Goal: Transaction & Acquisition: Purchase product/service

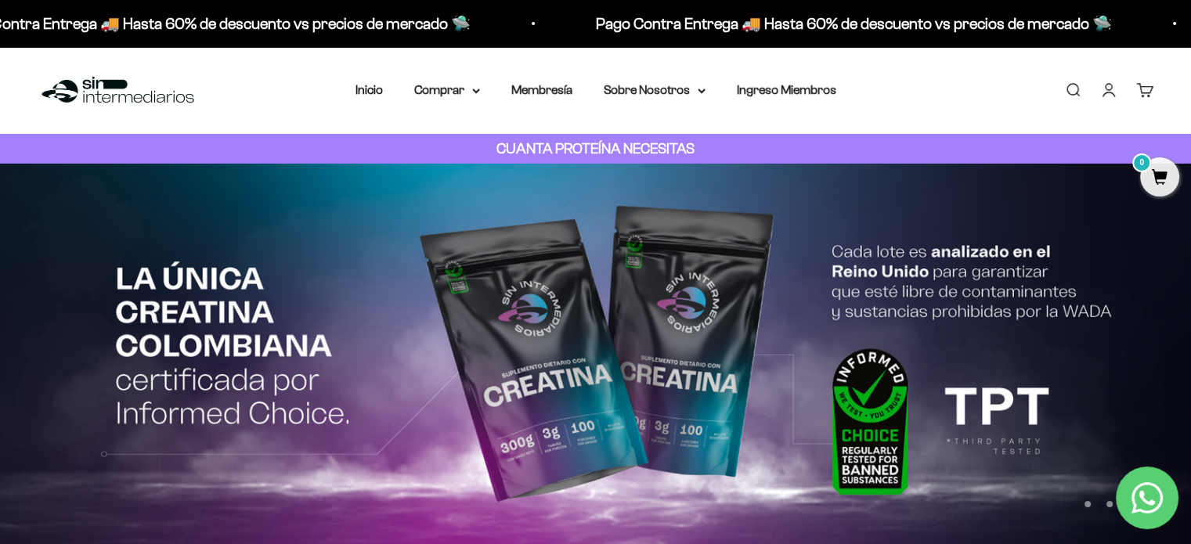
click at [1101, 89] on link "Iniciar sesión" at bounding box center [1109, 89] width 17 height 17
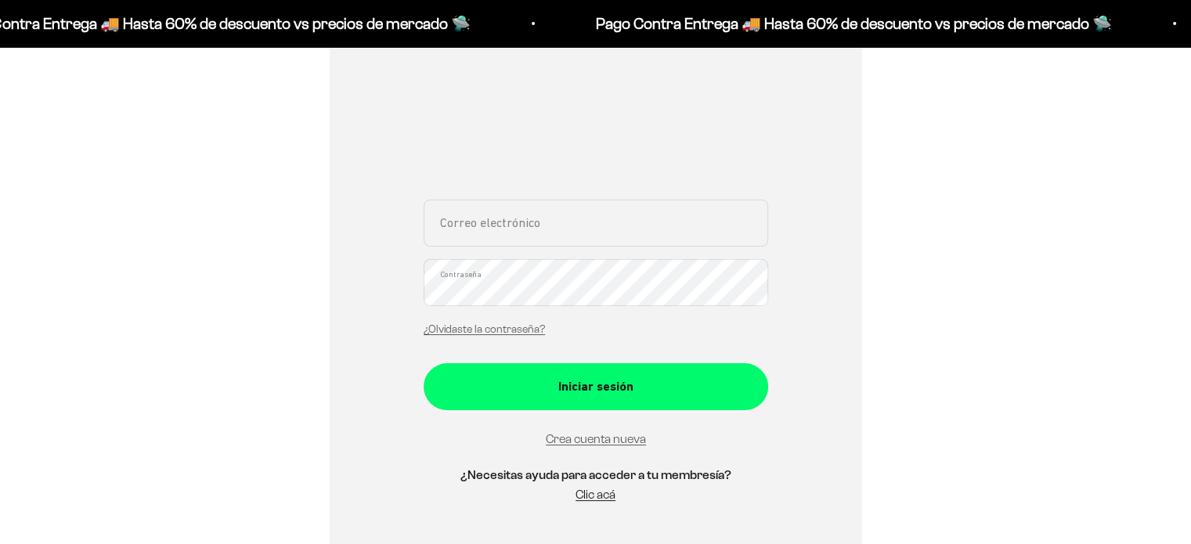
scroll to position [235, 0]
click at [528, 231] on input "Correo electrónico" at bounding box center [596, 223] width 345 height 47
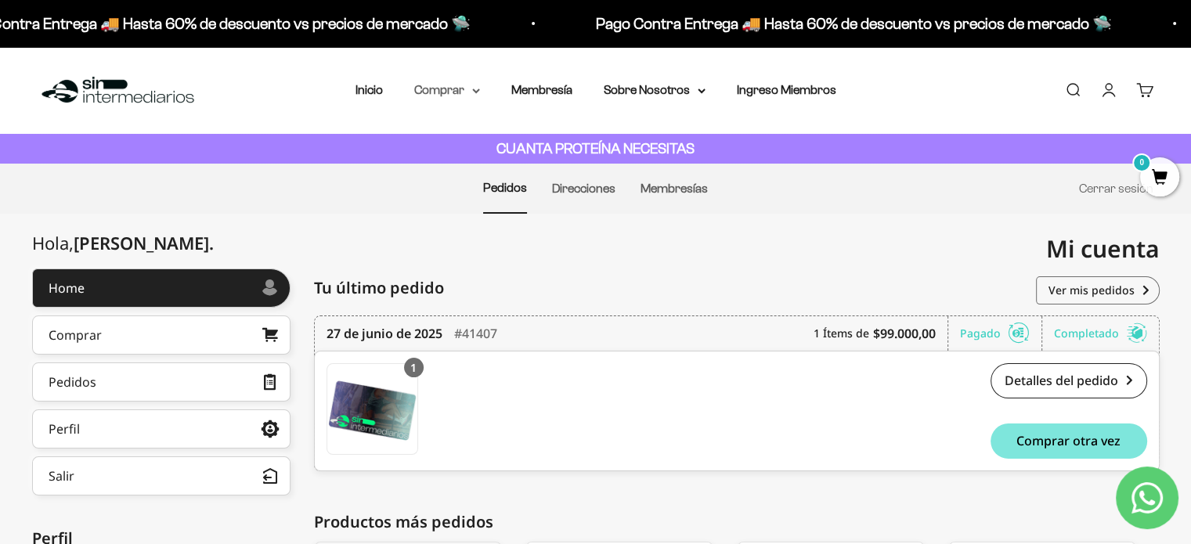
click at [443, 91] on summary "Comprar" at bounding box center [447, 90] width 66 height 20
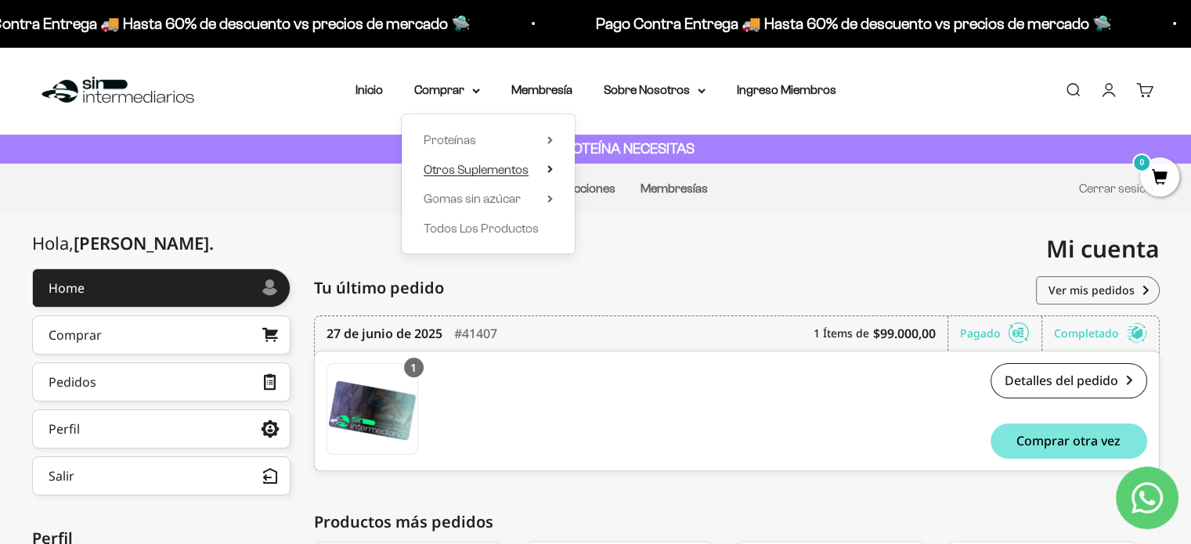
click at [452, 167] on span "Otros Suplementos" at bounding box center [476, 169] width 105 height 13
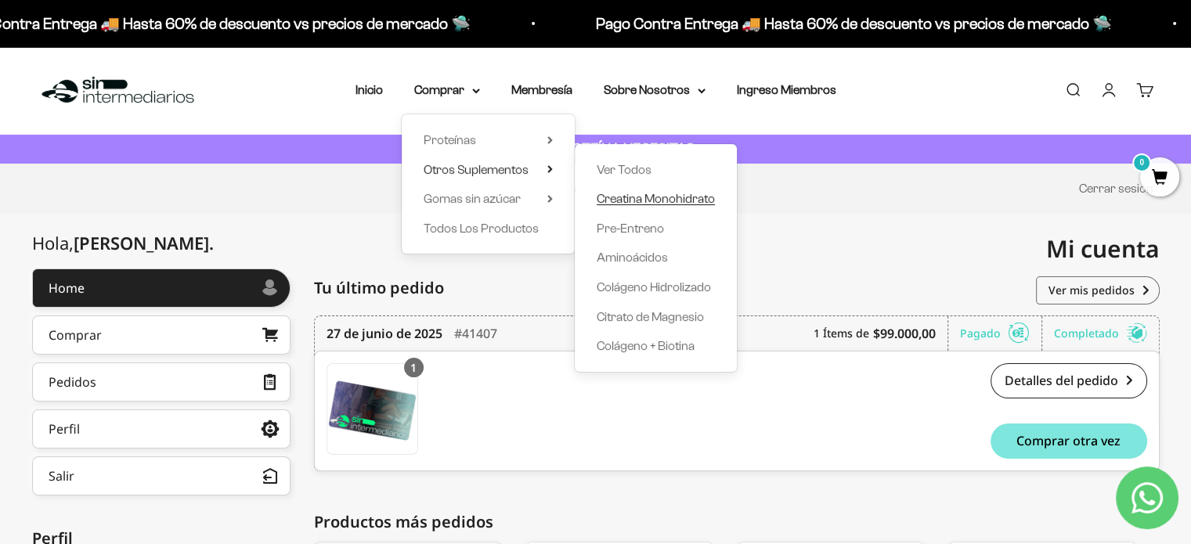
click at [624, 201] on span "Creatina Monohidrato" at bounding box center [656, 198] width 118 height 13
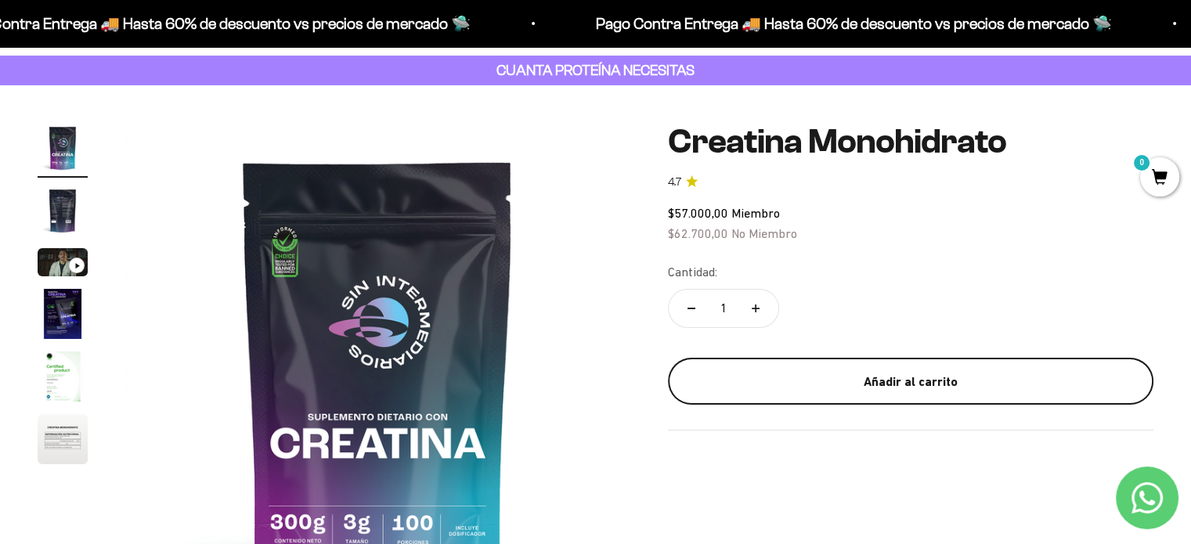
click at [902, 388] on div "Añadir al carrito" at bounding box center [910, 382] width 423 height 20
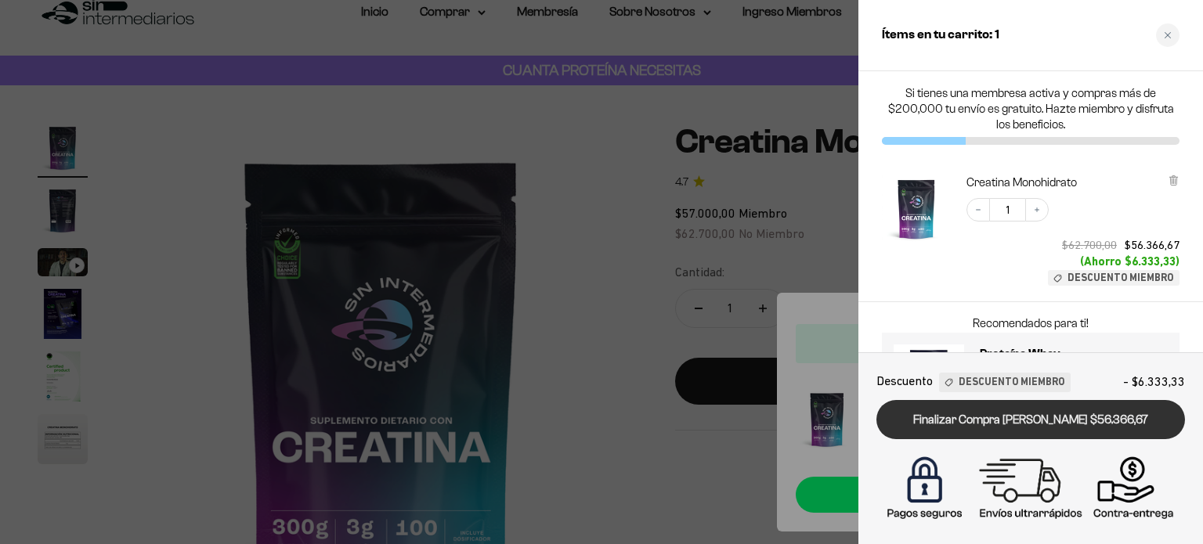
click at [1038, 415] on link "Finalizar Compra [PERSON_NAME] $56.366,67" at bounding box center [1031, 420] width 309 height 40
